Goal: Communication & Community: Answer question/provide support

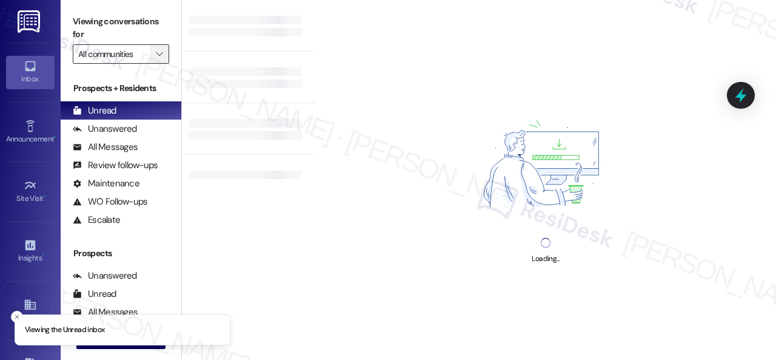
click at [163, 49] on span "" at bounding box center [159, 53] width 12 height 19
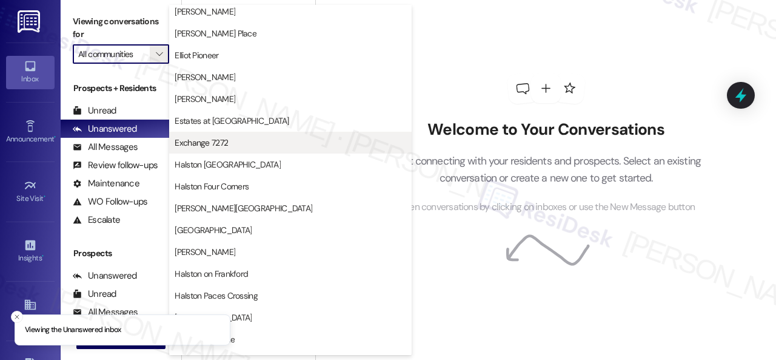
scroll to position [242, 0]
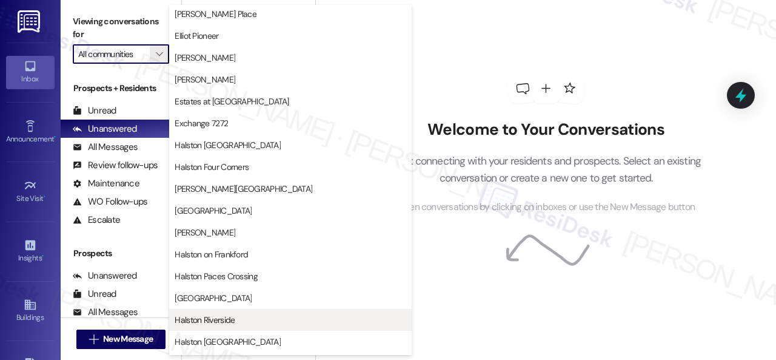
click at [217, 322] on span "Halston Riverside" at bounding box center [205, 319] width 60 height 12
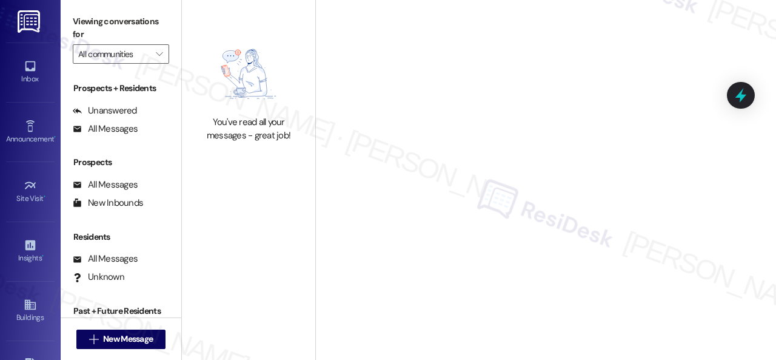
type input "Halston Riverside"
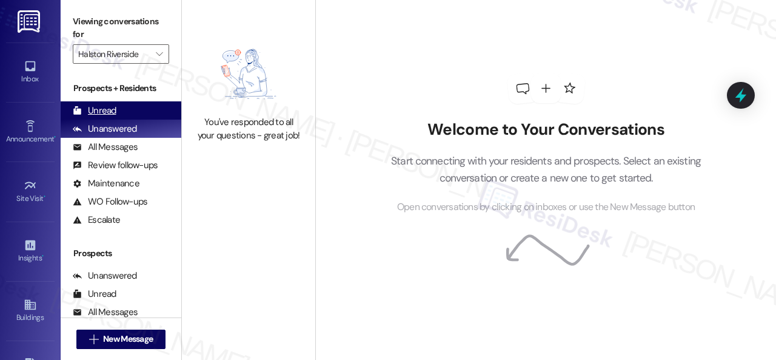
click at [107, 107] on div "Unread" at bounding box center [95, 110] width 44 height 13
